Goal: Task Accomplishment & Management: Complete application form

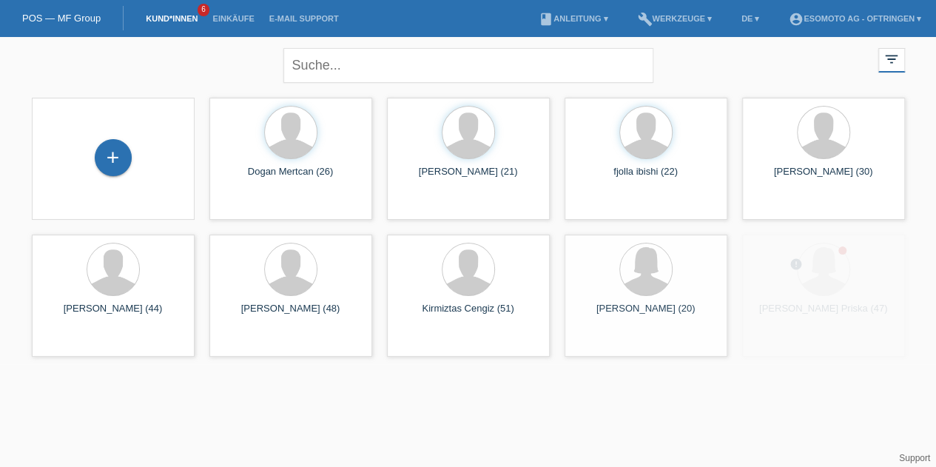
click at [128, 150] on div "+" at bounding box center [113, 157] width 37 height 37
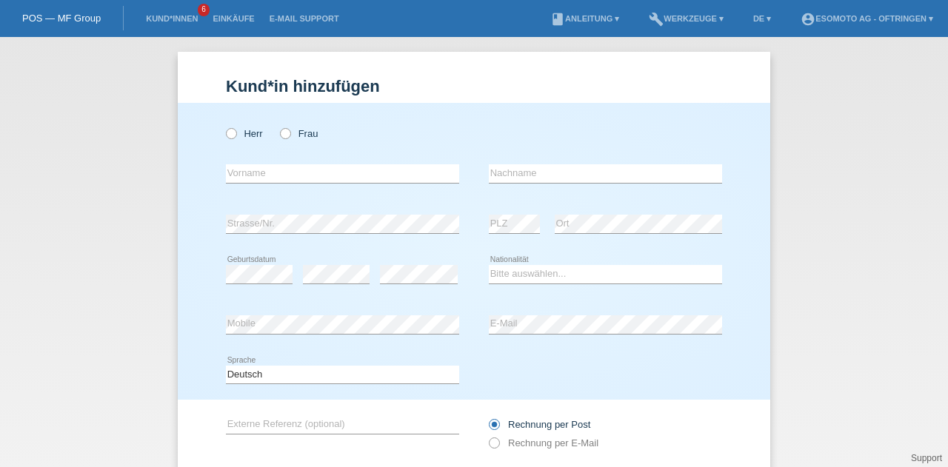
click at [278, 126] on icon at bounding box center [278, 126] width 0 height 0
click at [281, 134] on input "Frau" at bounding box center [285, 133] width 10 height 10
radio input "true"
click at [261, 167] on input "text" at bounding box center [342, 173] width 233 height 19
type input "Violete"
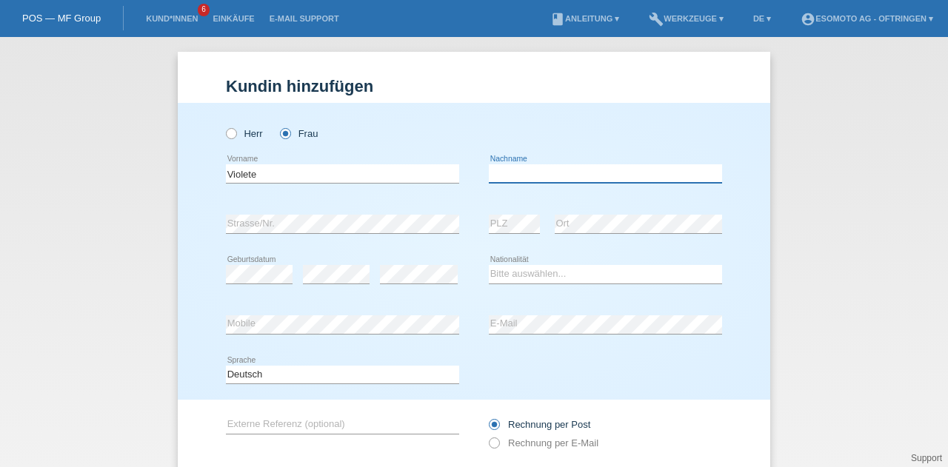
click at [526, 175] on input "text" at bounding box center [605, 173] width 233 height 19
type input "Palushaj"
click at [181, 244] on div "Herr Frau Violete error Vorname C" at bounding box center [474, 251] width 592 height 297
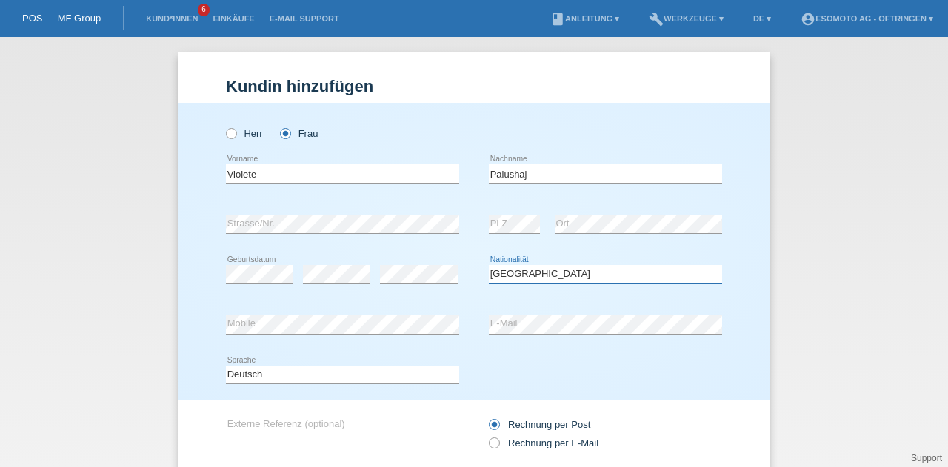
click at [529, 276] on select "Bitte auswählen... Schweiz Deutschland Liechtenstein Österreich ------------ Af…" at bounding box center [605, 274] width 233 height 18
select select "XK"
click at [489, 265] on select "Bitte auswählen... Schweiz Deutschland Liechtenstein Österreich ------------ Af…" at bounding box center [605, 274] width 233 height 18
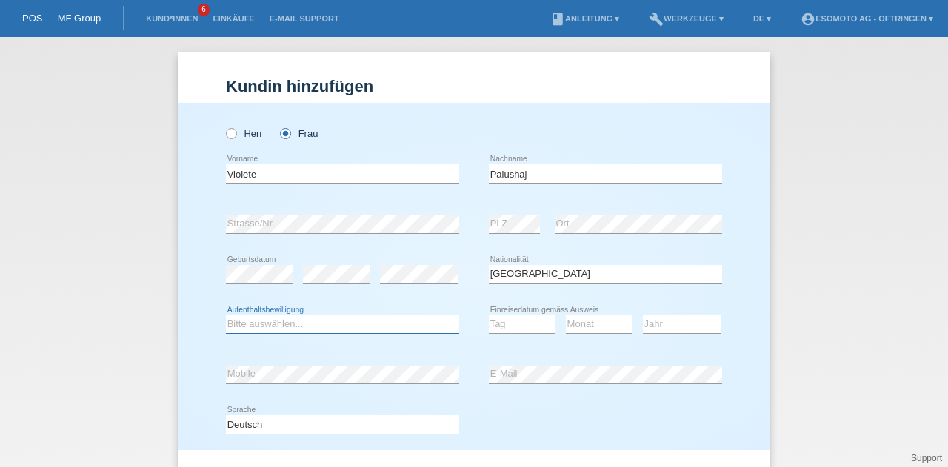
click at [301, 322] on select "Bitte auswählen... C B B - Flüchtlingsstatus Andere" at bounding box center [342, 324] width 233 height 18
select select "C"
click at [226, 315] on select "Bitte auswählen... C B B - Flüchtlingsstatus Andere" at bounding box center [342, 324] width 233 height 18
click at [518, 319] on select "Tag 01 02 03 04 05 06 07 08 09 10 11" at bounding box center [522, 324] width 67 height 18
select select "16"
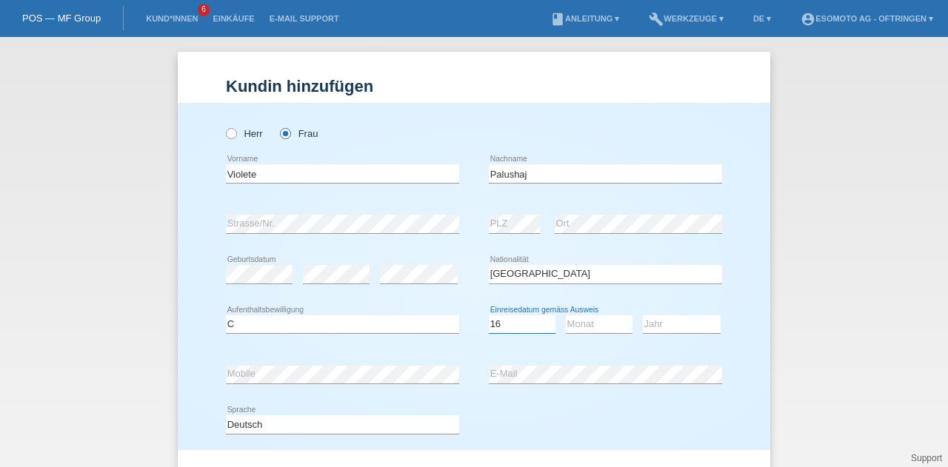
click at [489, 315] on select "Tag 01 02 03 04 05 06 07 08 09 10 11" at bounding box center [522, 324] width 67 height 18
click at [580, 325] on select "Monat 01 02 03 04 05 06 07 08 09 10 11" at bounding box center [599, 324] width 67 height 18
select select "04"
click at [566, 315] on select "Monat 01 02 03 04 05 06 07 08 09 10 11" at bounding box center [599, 324] width 67 height 18
click at [657, 332] on div "Jahr 2025 2024 2023 2022 2021 2020 2019 2018 2017 2016 2015 2014 2013 2012 2011…" at bounding box center [682, 324] width 78 height 19
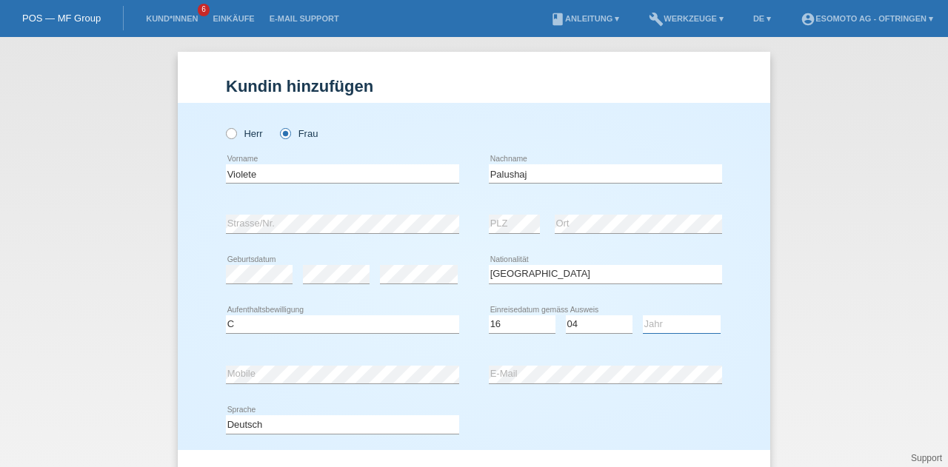
select select "1989"
click at [643, 315] on select "Jahr 2025 2024 2023 2022 2021 2020 2019 2018 2017 2016 2015 2014 2013 2012 2011…" at bounding box center [682, 324] width 78 height 18
click at [290, 383] on icon at bounding box center [342, 383] width 233 height 1
click at [126, 381] on div "Kund*in hinzufügen Kunde hinzufügen Kundin hinzufügen Herr Frau Violete error V…" at bounding box center [474, 252] width 948 height 430
click at [411, 386] on div "error Mobile error E-Mail" at bounding box center [474, 374] width 496 height 50
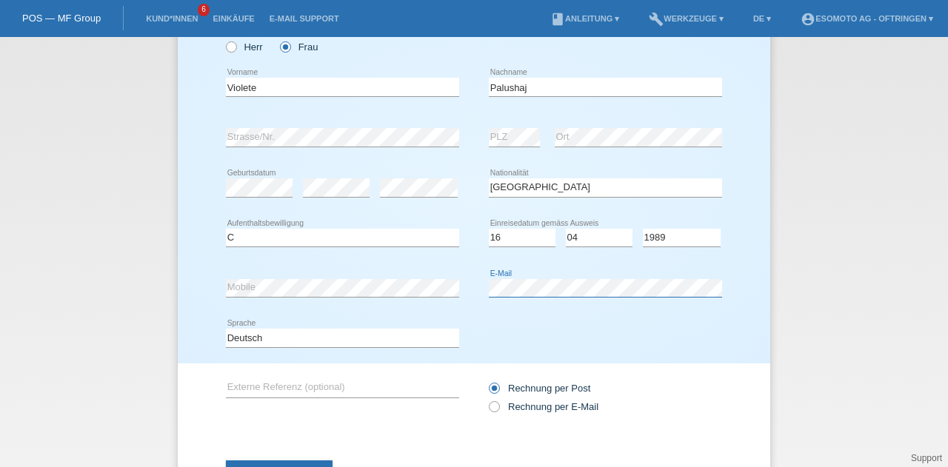
scroll to position [117, 0]
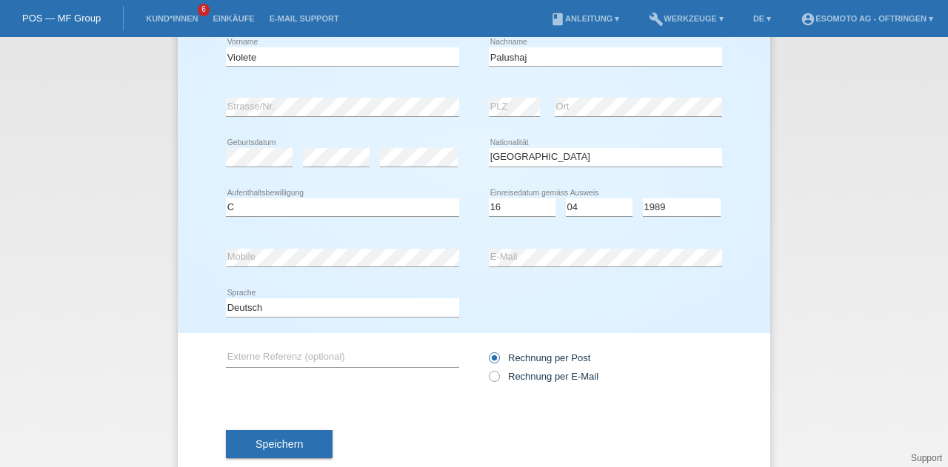
click at [267, 432] on button "Speichern" at bounding box center [279, 444] width 107 height 28
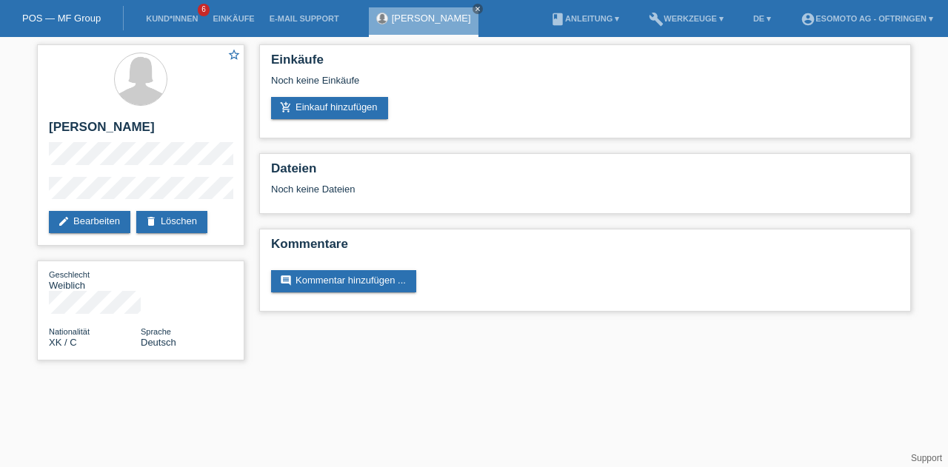
click at [326, 111] on link "add_shopping_cart Einkauf hinzufügen" at bounding box center [329, 108] width 117 height 22
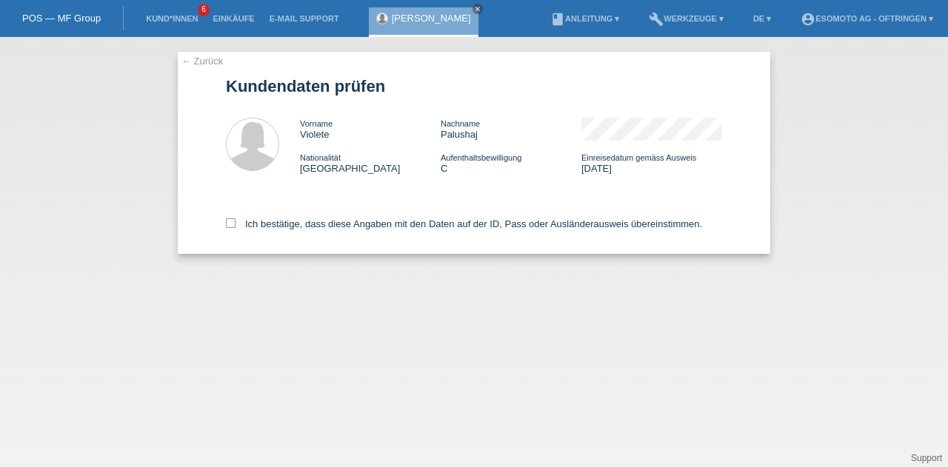
click at [232, 221] on icon at bounding box center [231, 223] width 10 height 10
click at [232, 221] on input "Ich bestätige, dass diese Angaben mit den Daten auf der ID, Pass oder Ausländer…" at bounding box center [231, 223] width 10 height 10
checkbox input "true"
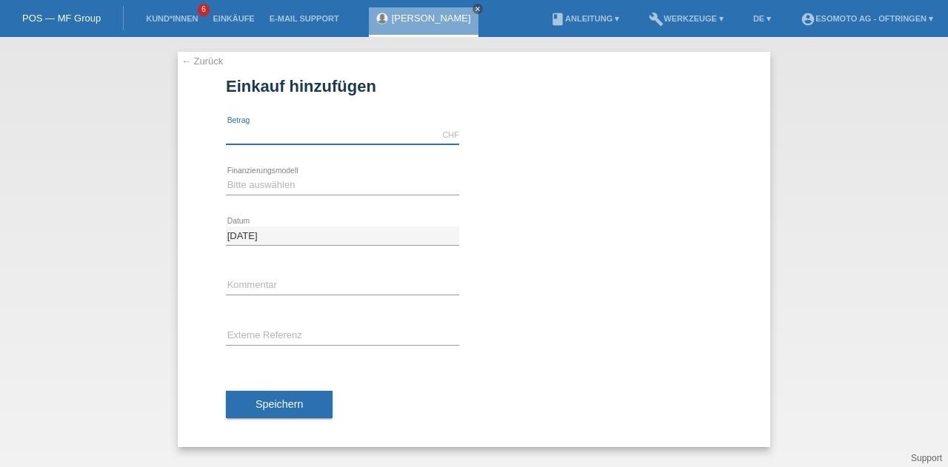
click at [270, 136] on input "text" at bounding box center [342, 135] width 233 height 19
type input "2000.00"
click at [255, 182] on select "Bitte auswählen Fixe Raten Kauf auf Rechnung mit Teilzahlungsoption" at bounding box center [342, 185] width 233 height 18
select select "69"
click at [226, 176] on select "Bitte auswählen Fixe Raten Kauf auf Rechnung mit Teilzahlungsoption" at bounding box center [342, 185] width 233 height 18
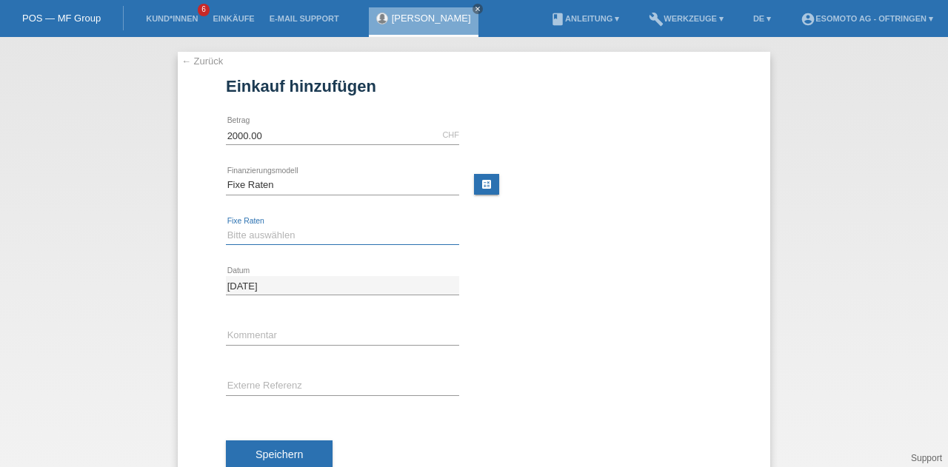
click at [252, 232] on select "Bitte auswählen 12 Raten 24 Raten 36 Raten 48 Raten" at bounding box center [342, 236] width 233 height 18
select select "138"
click at [226, 227] on select "Bitte auswählen 12 Raten 24 Raten 36 Raten 48 Raten" at bounding box center [342, 236] width 233 height 18
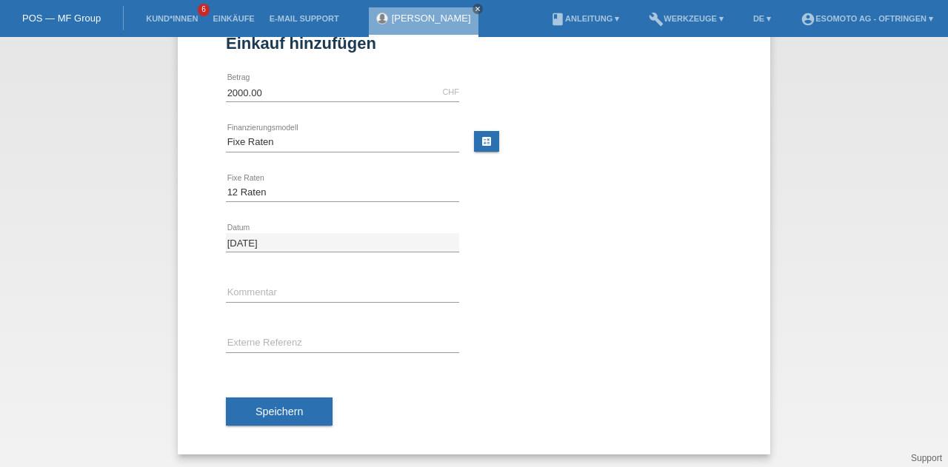
click at [266, 406] on span "Speichern" at bounding box center [278, 412] width 47 height 12
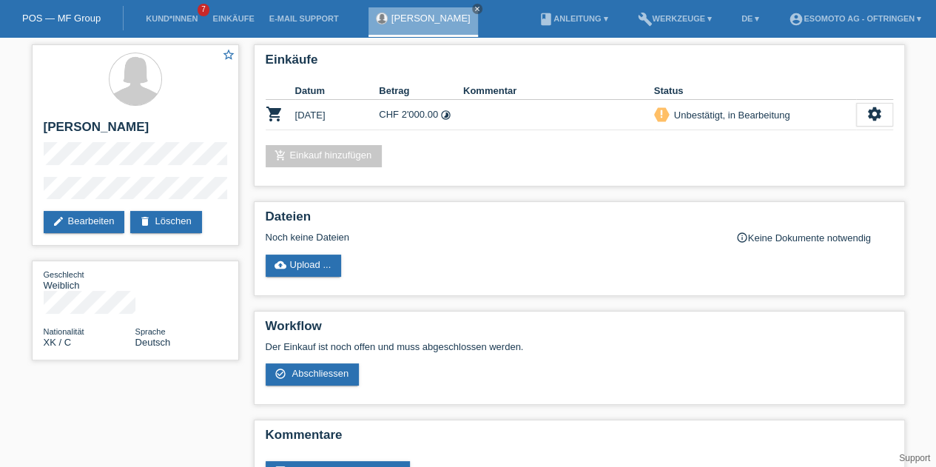
click at [103, 210] on div "star_border [PERSON_NAME] edit Bearbeiten delete Löschen" at bounding box center [135, 144] width 207 height 201
click at [100, 215] on link "edit Bearbeiten" at bounding box center [84, 222] width 81 height 22
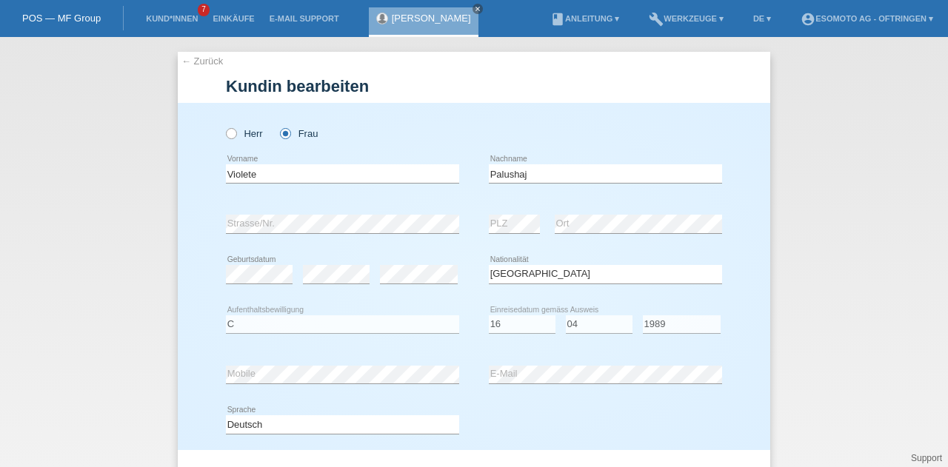
select select "XK"
select select "C"
select select "16"
select select "04"
select select "1989"
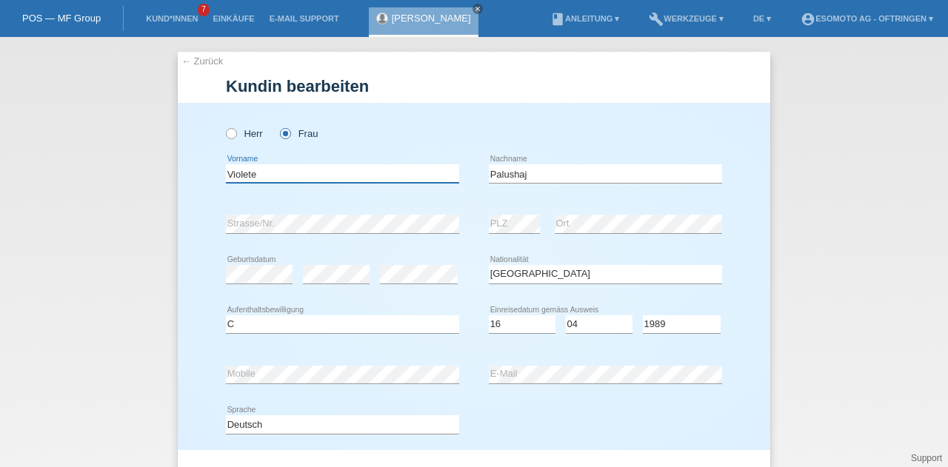
drag, startPoint x: 284, startPoint y: 168, endPoint x: 191, endPoint y: 172, distance: 93.4
click at [191, 172] on div "Herr Frau Violete error Vorname C" at bounding box center [474, 276] width 592 height 347
click at [493, 175] on input "Palushaj" at bounding box center [605, 173] width 233 height 19
click at [186, 227] on div "Herr Frau Violete error Vorname C" at bounding box center [474, 276] width 592 height 347
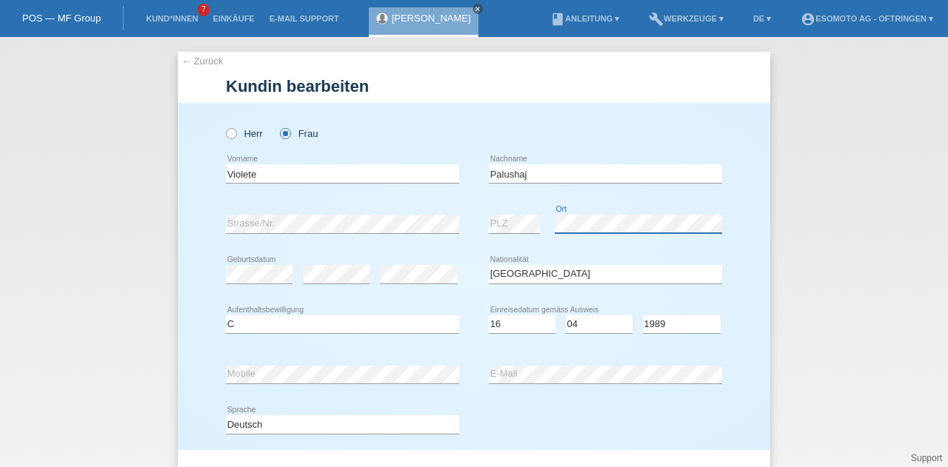
click at [447, 234] on div "error Strasse/Nr. error PLZ error Ort" at bounding box center [474, 224] width 496 height 50
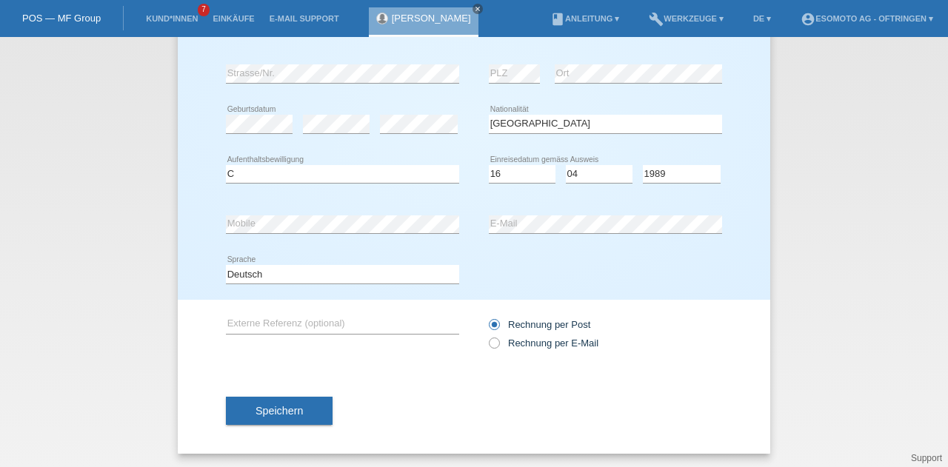
click at [486, 335] on icon at bounding box center [486, 335] width 0 height 0
click at [491, 343] on input "Rechnung per E-Mail" at bounding box center [494, 347] width 10 height 19
radio input "true"
click at [266, 405] on span "Speichern" at bounding box center [278, 411] width 47 height 12
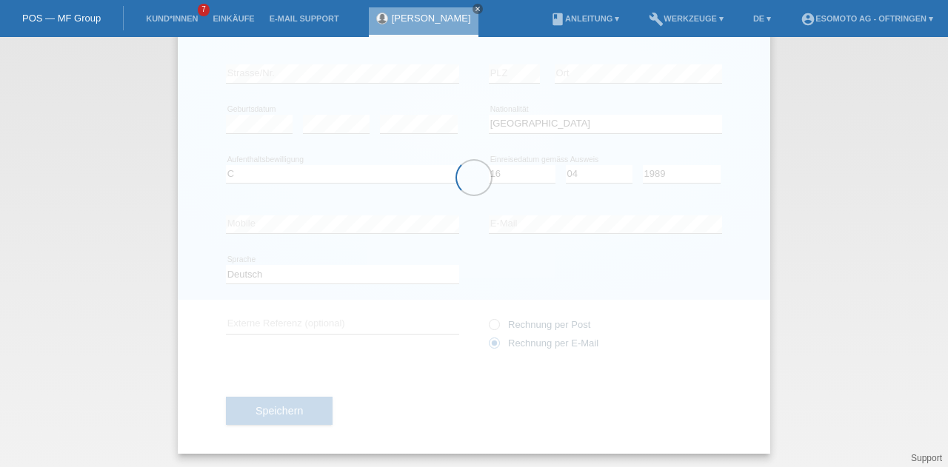
click at [560, 369] on div at bounding box center [474, 178] width 592 height 552
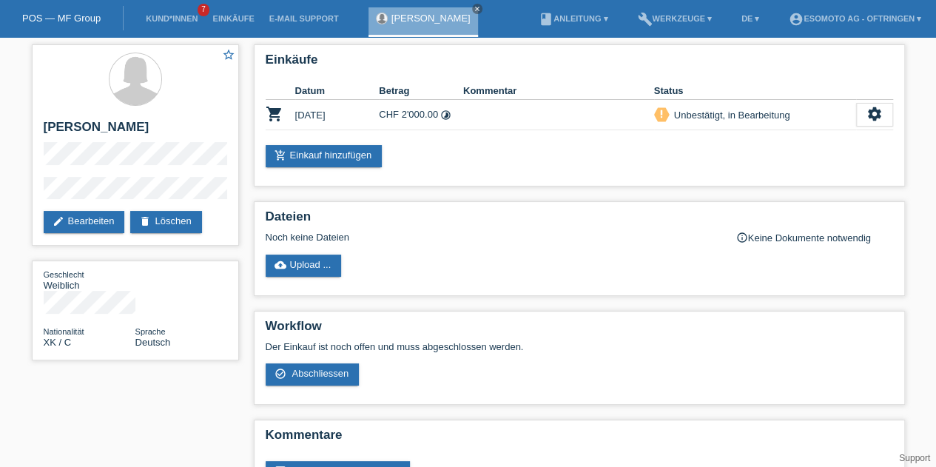
click at [876, 120] on icon "settings" at bounding box center [875, 114] width 16 height 16
